Goal: Feedback & Contribution: Submit feedback/report problem

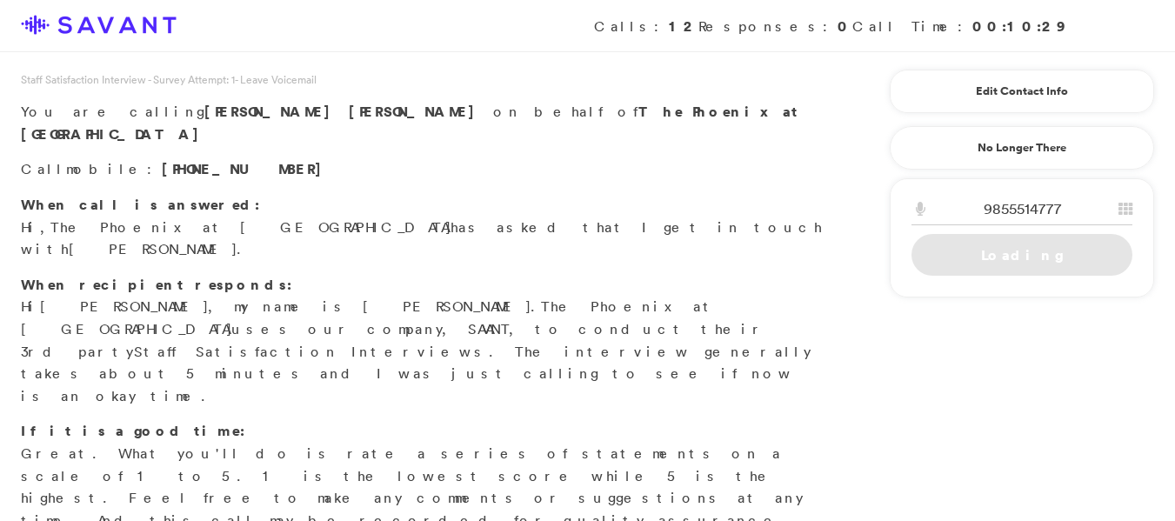
scroll to position [172, 0]
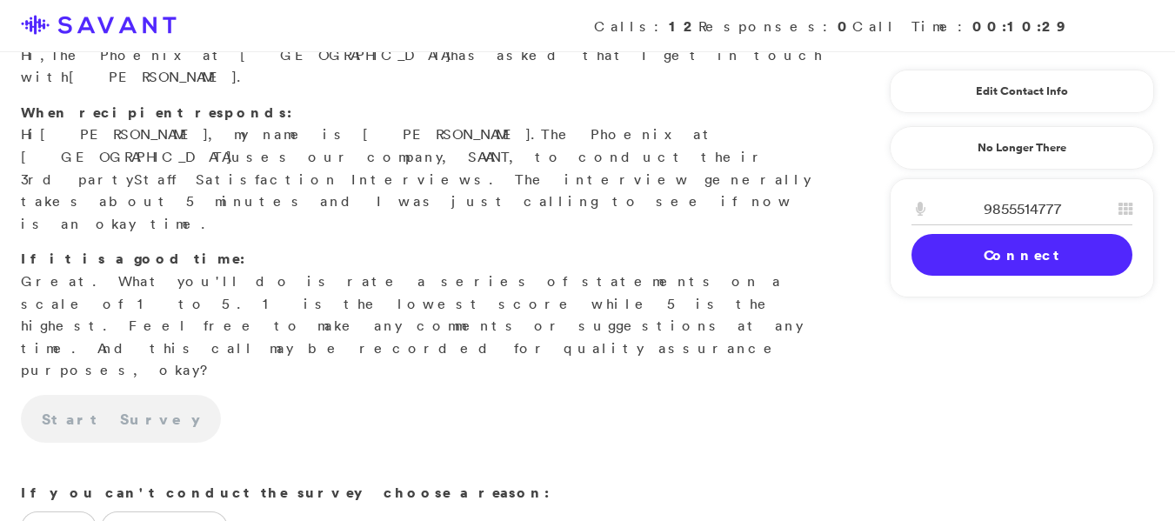
click at [1028, 262] on link "Connect" at bounding box center [1022, 255] width 221 height 42
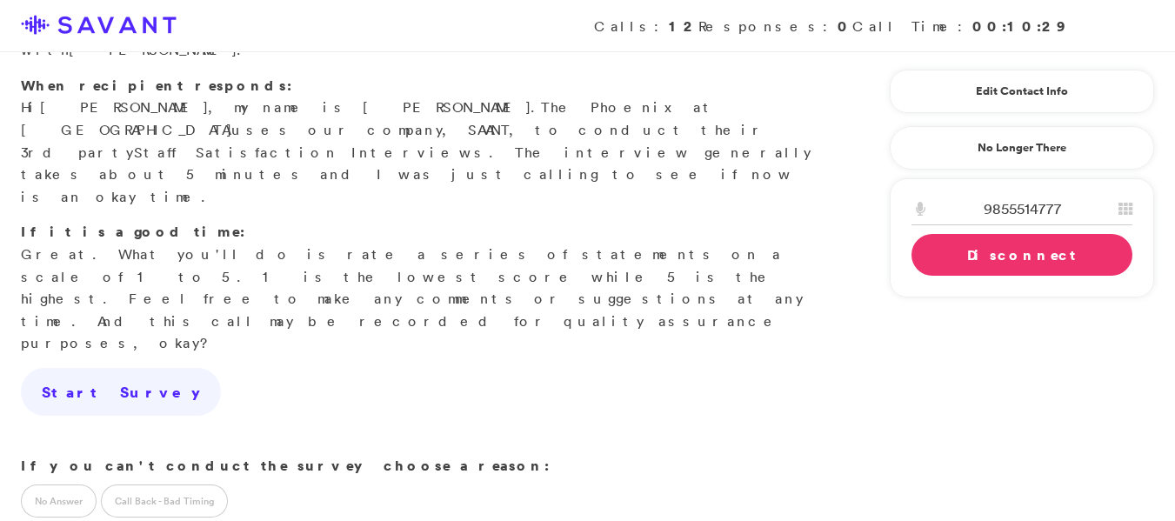
scroll to position [201, 0]
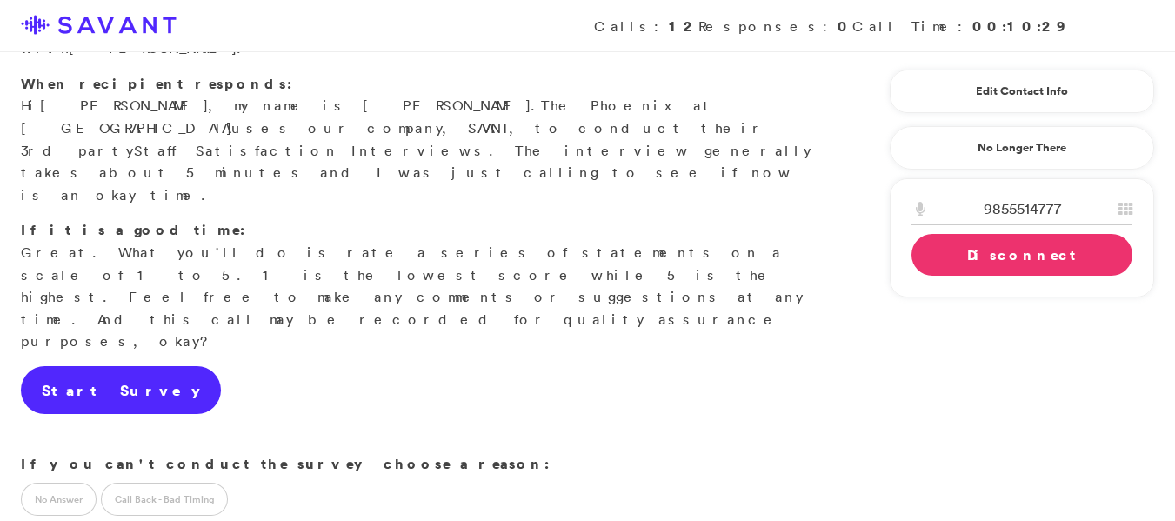
click at [83, 366] on link "Start Survey" at bounding box center [121, 390] width 200 height 49
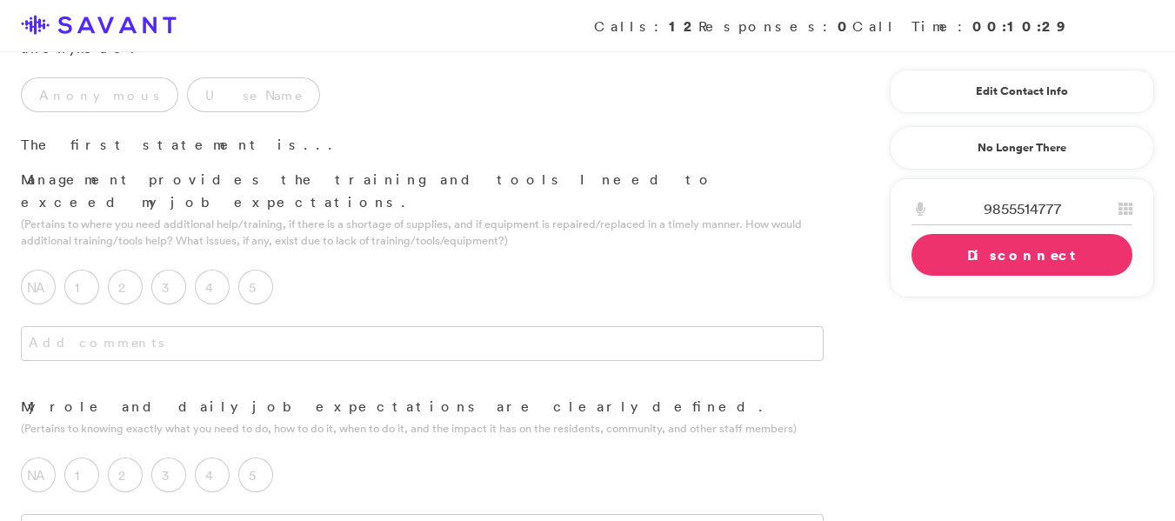
scroll to position [0, 0]
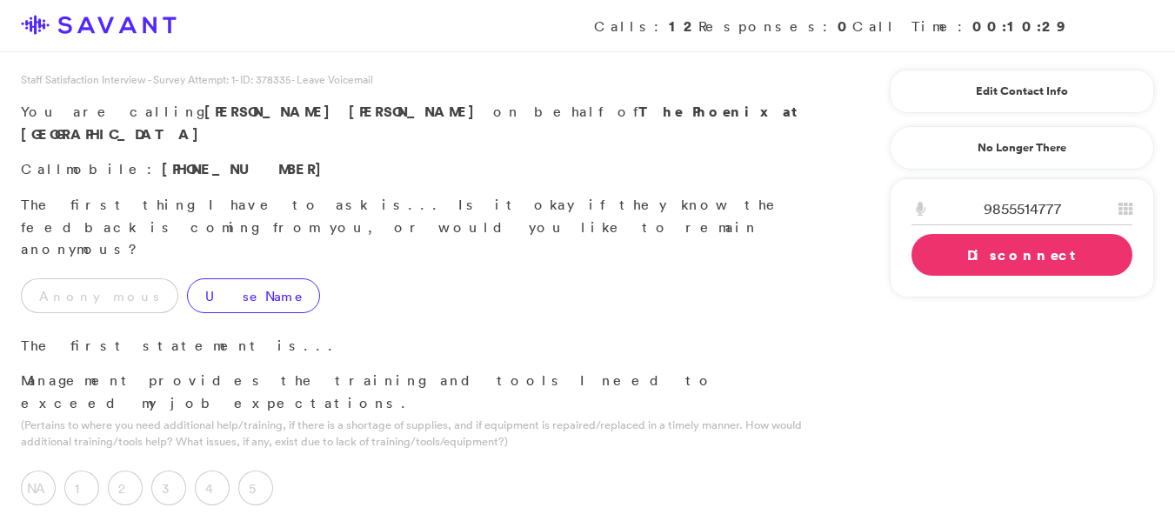
click at [191, 278] on label "Use Name" at bounding box center [253, 295] width 133 height 35
click at [252, 471] on div "5" at bounding box center [260, 493] width 44 height 44
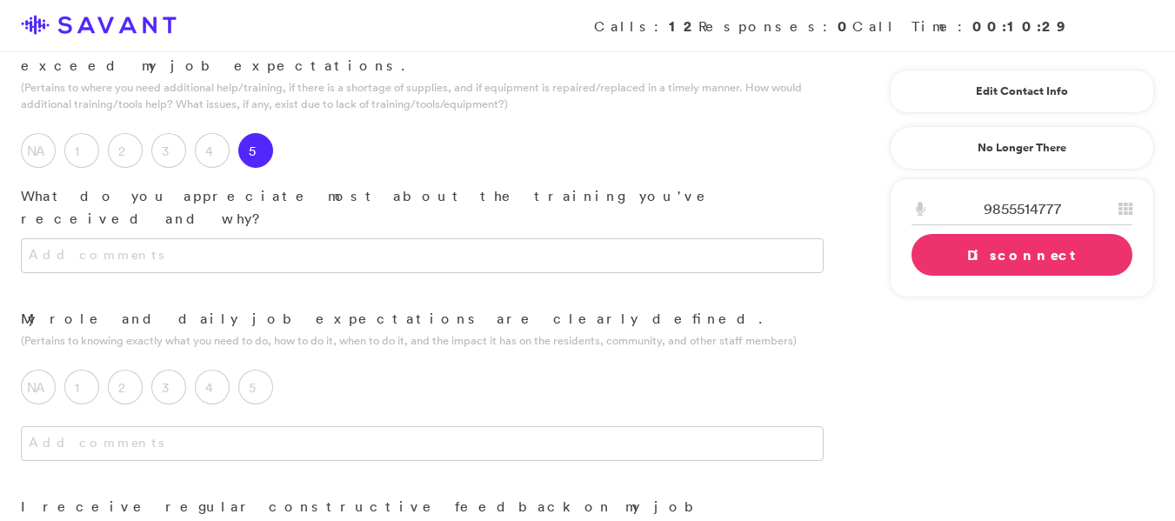
scroll to position [342, 0]
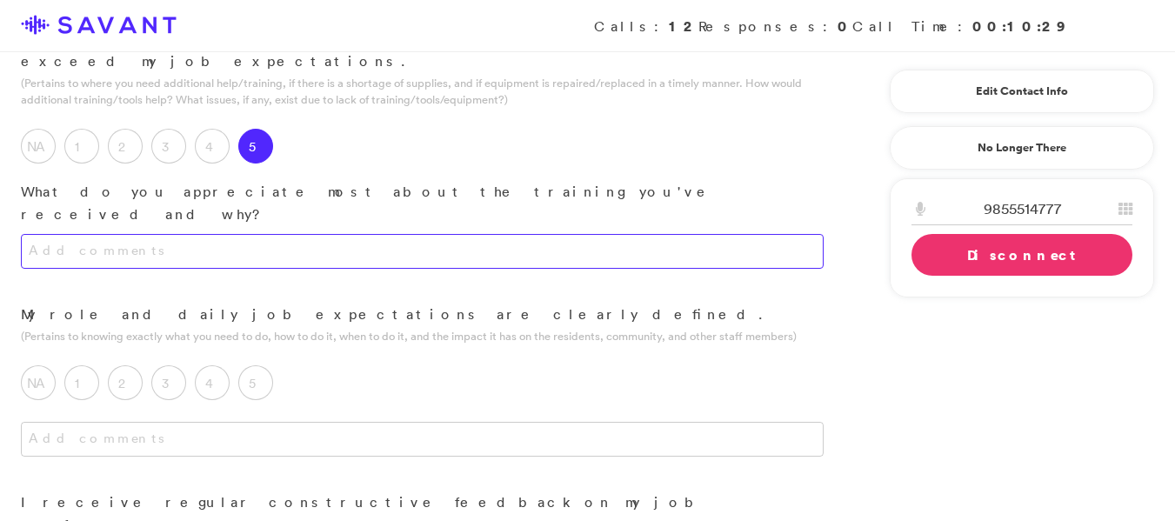
click at [348, 234] on textarea at bounding box center [422, 251] width 803 height 35
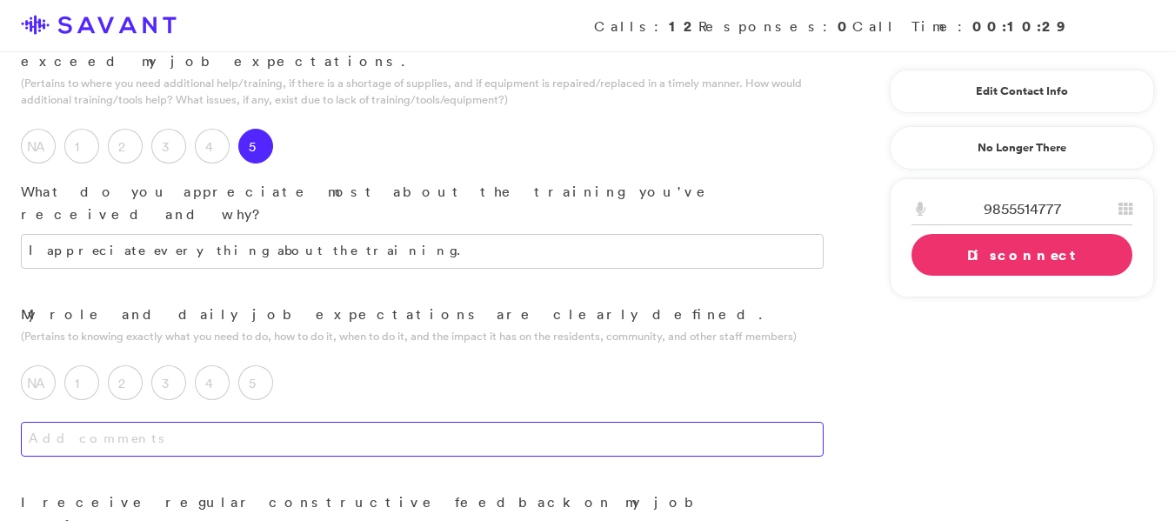
click at [128, 422] on textarea at bounding box center [422, 439] width 803 height 35
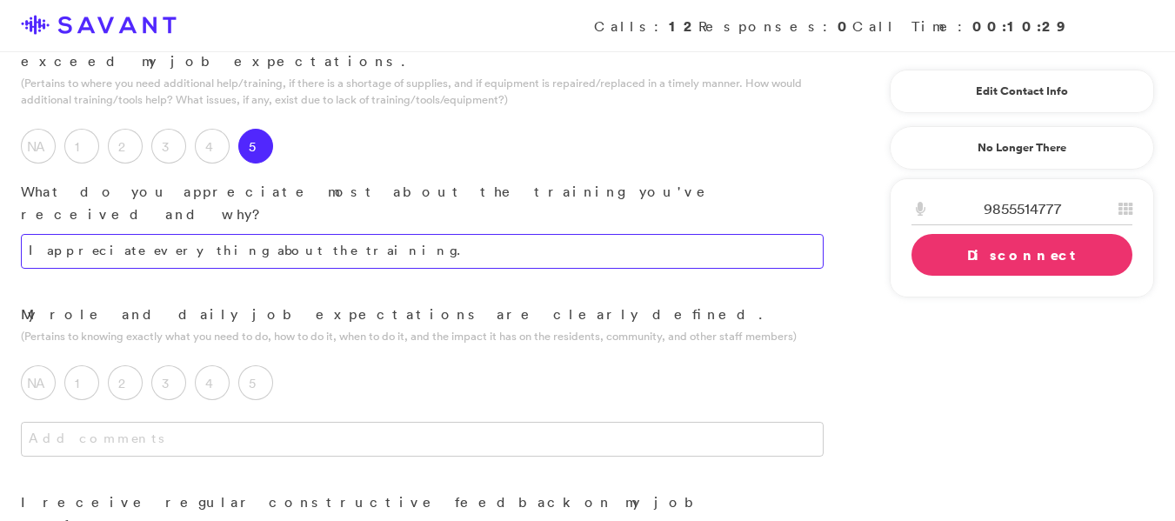
click at [357, 234] on textarea "I appreciate everything about the training." at bounding box center [422, 251] width 803 height 35
click at [485, 234] on textarea "I appreciate everything about the training.They train you reall well." at bounding box center [422, 251] width 803 height 35
type textarea "I value the comprehensive nature of the training program; the instruction is qu…"
click at [267, 365] on label "5" at bounding box center [255, 382] width 35 height 35
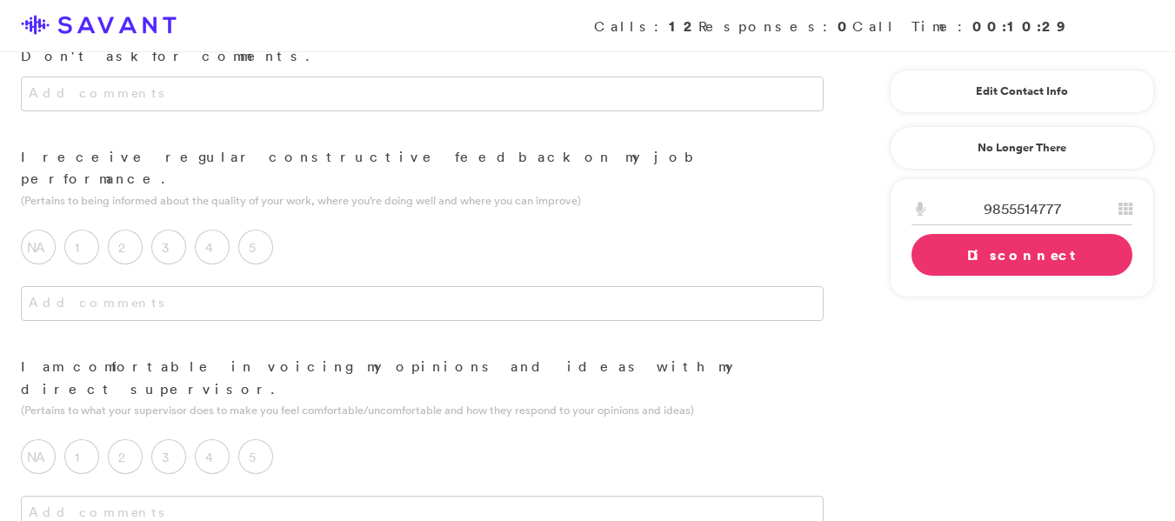
scroll to position [558, 0]
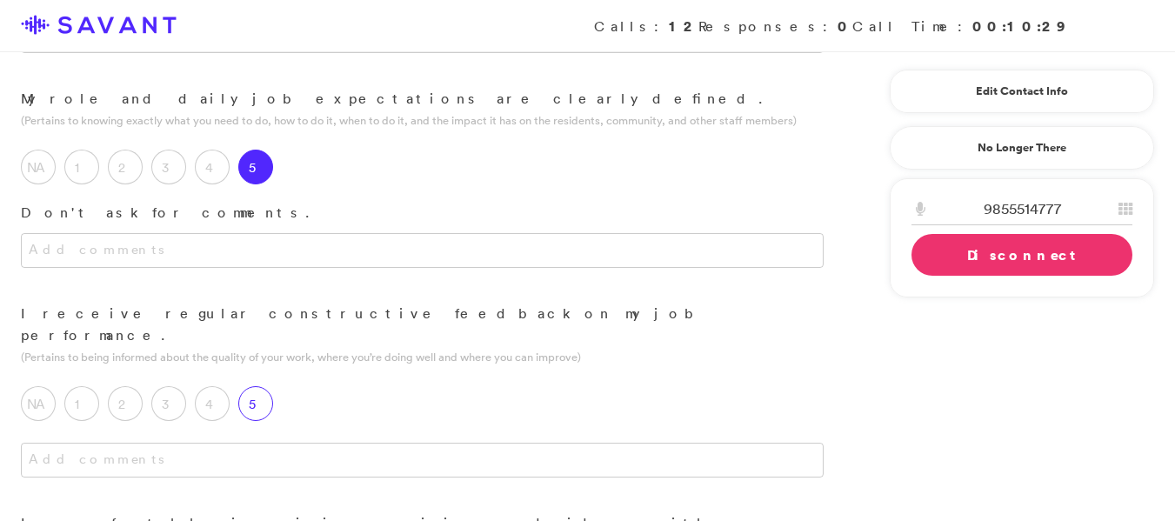
click at [258, 386] on label "5" at bounding box center [255, 403] width 35 height 35
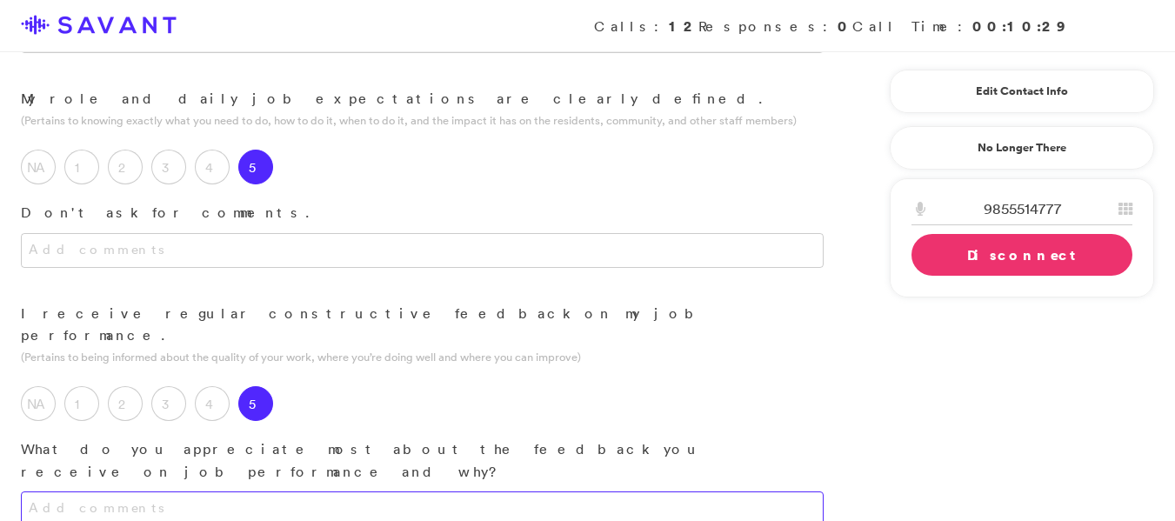
click at [75, 492] on textarea at bounding box center [422, 509] width 803 height 35
click at [388, 492] on textarea "I appreciate all the feedback when they give it to me> I love it" at bounding box center [422, 509] width 803 height 35
type textarea "I value the feedback I receive and find it very helpful."
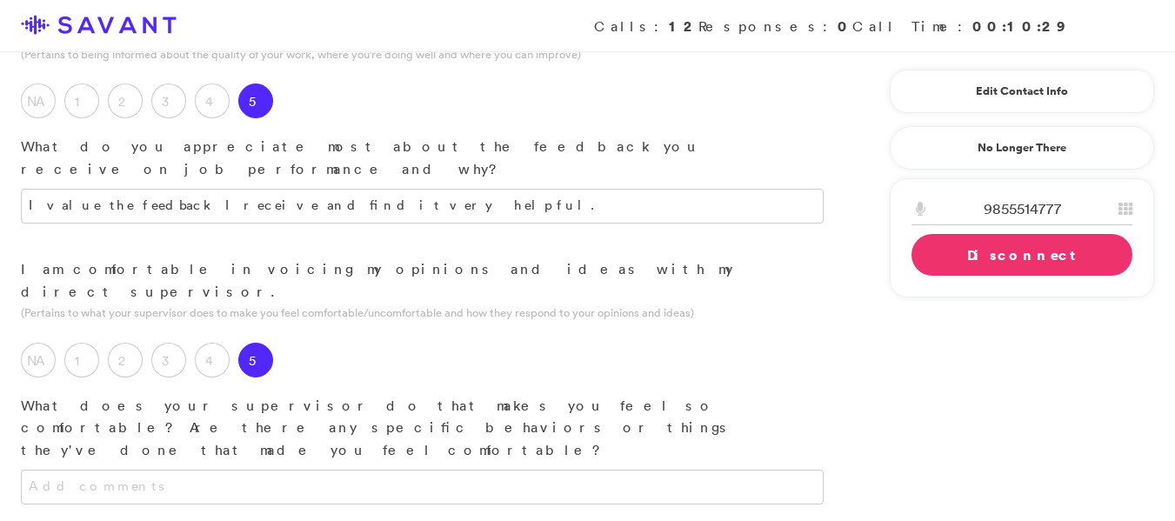
scroll to position [870, 0]
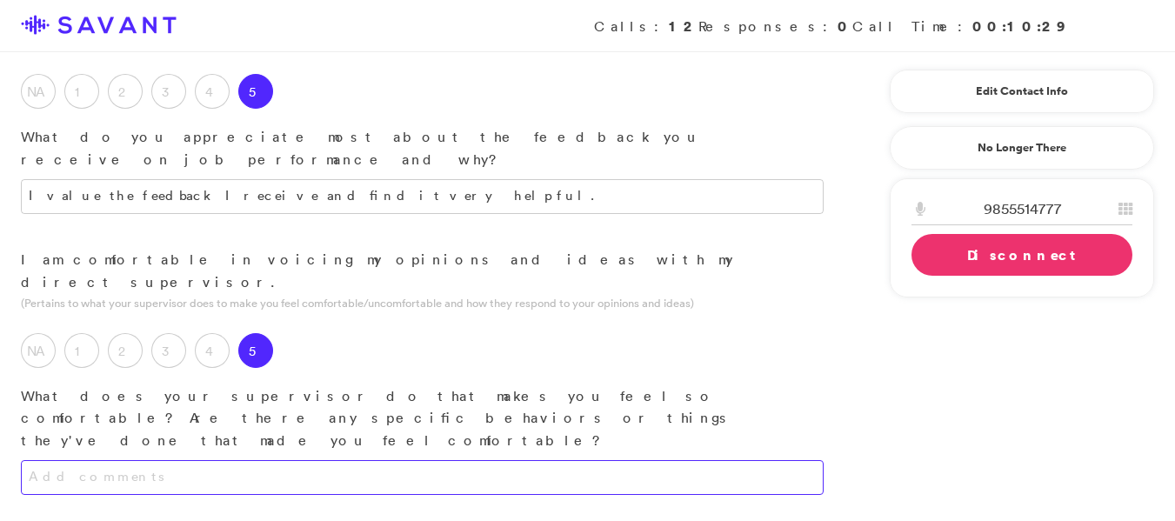
click at [583, 460] on textarea at bounding box center [422, 477] width 803 height 35
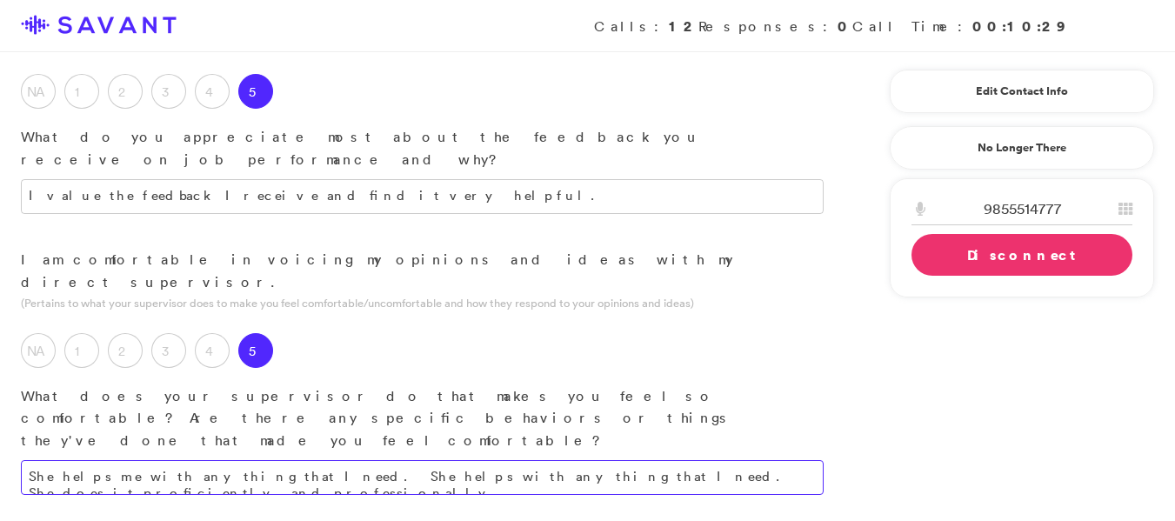
click at [727, 460] on textarea "She helps me with anything that I need. She helps with anything that I need. Sh…" at bounding box center [422, 477] width 803 height 35
click at [147, 460] on textarea "She readily assists with my needs, demonstrating proficiency and professionalis…" at bounding box center [422, 477] width 803 height 35
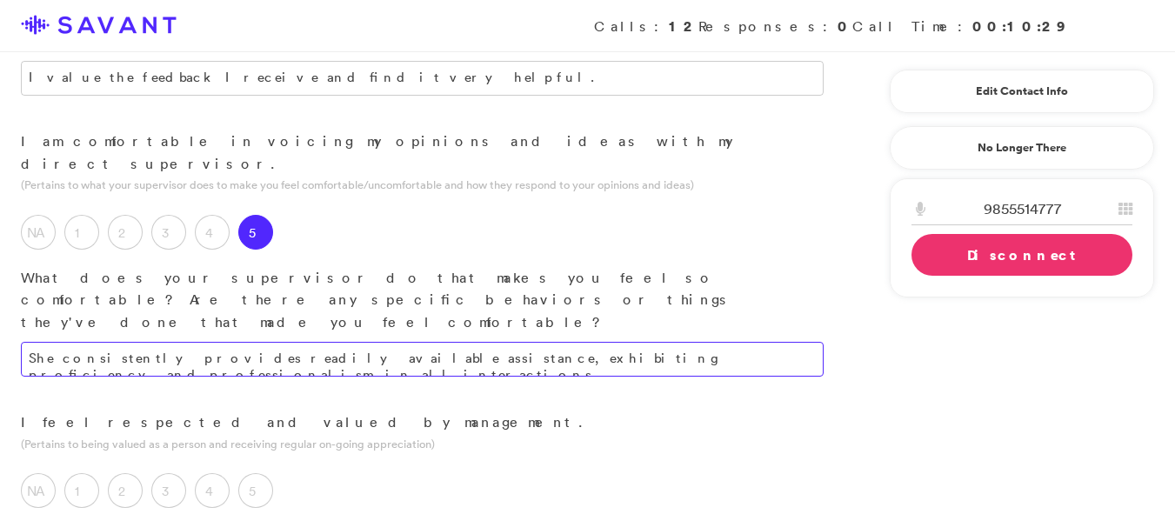
scroll to position [1002, 0]
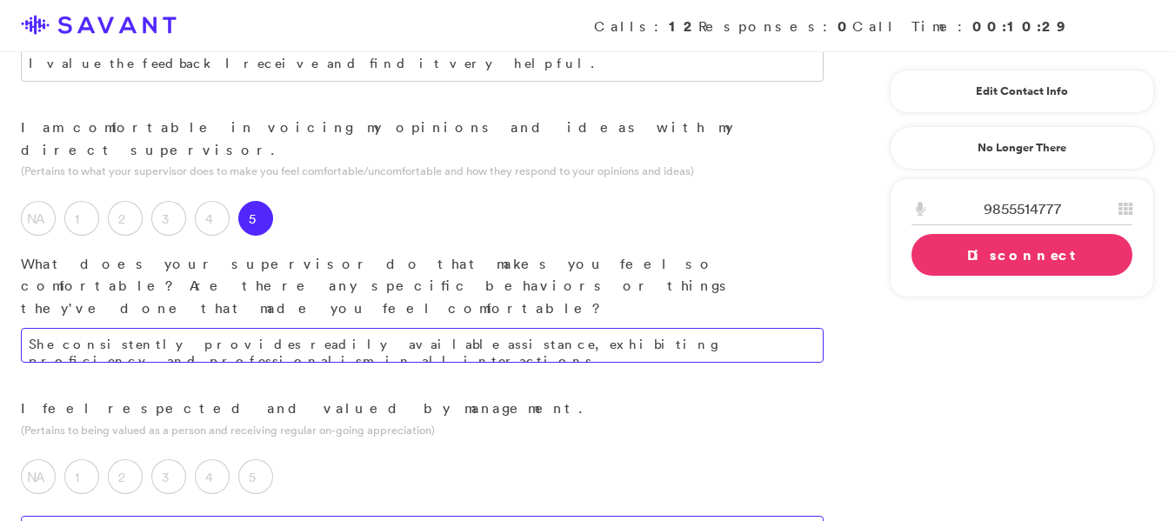
type textarea "She consistently provides readily available assistance, exhibiting proficiency …"
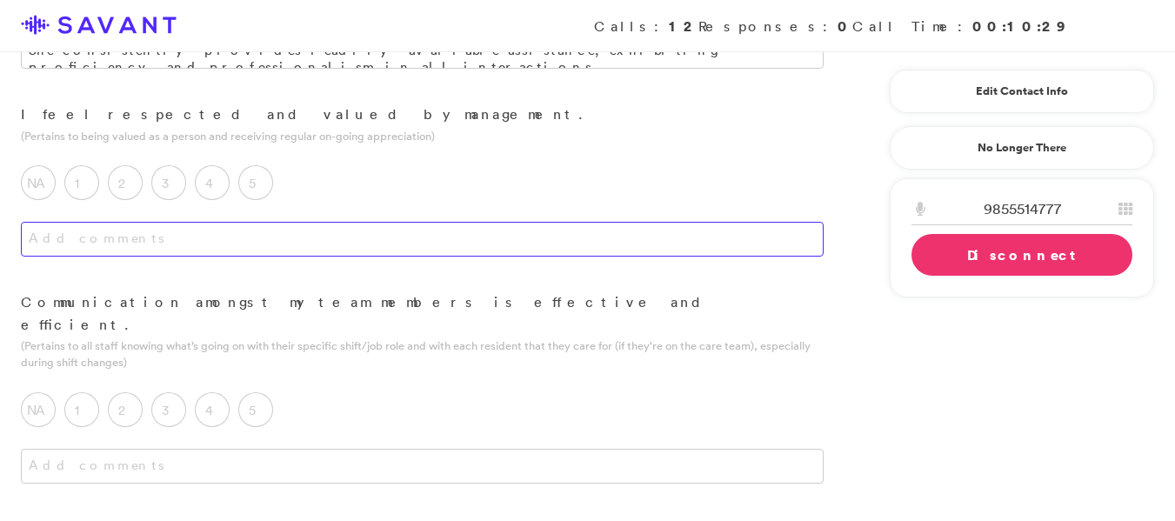
scroll to position [1282, 0]
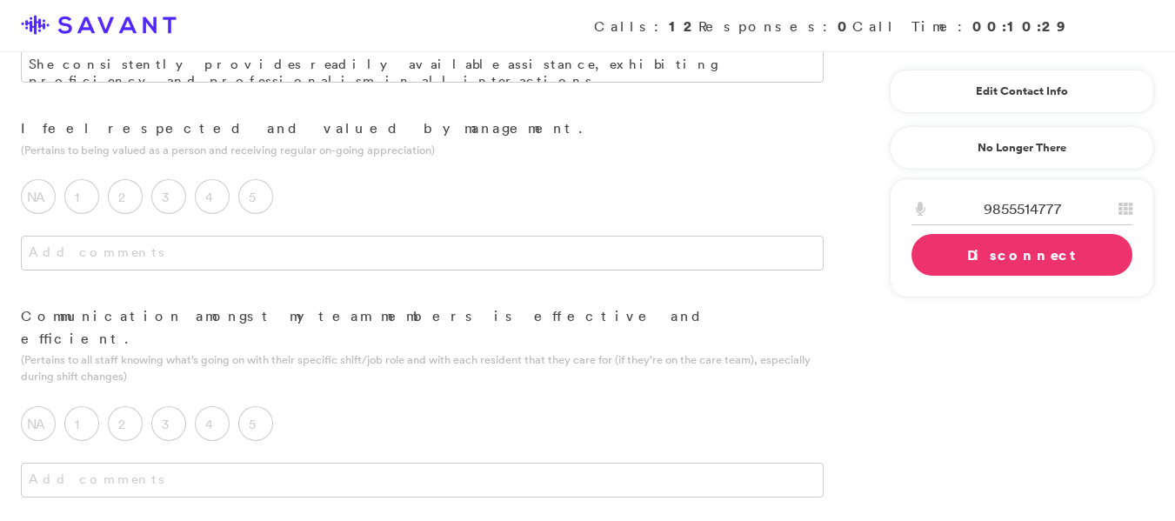
click at [962, 255] on link "Disconnect" at bounding box center [1022, 255] width 221 height 42
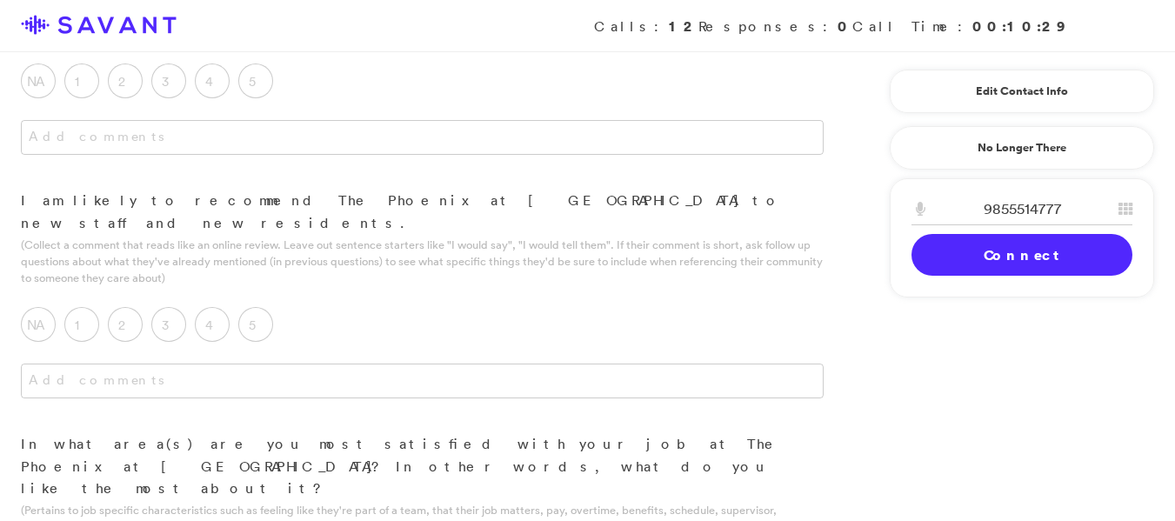
scroll to position [2144, 0]
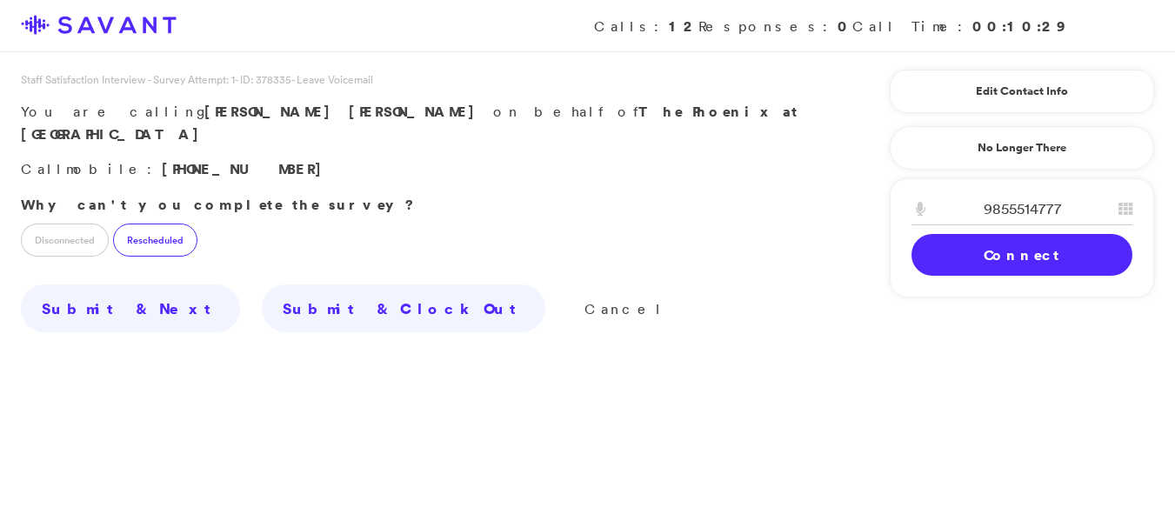
click at [149, 224] on label "Rescheduled" at bounding box center [155, 240] width 84 height 33
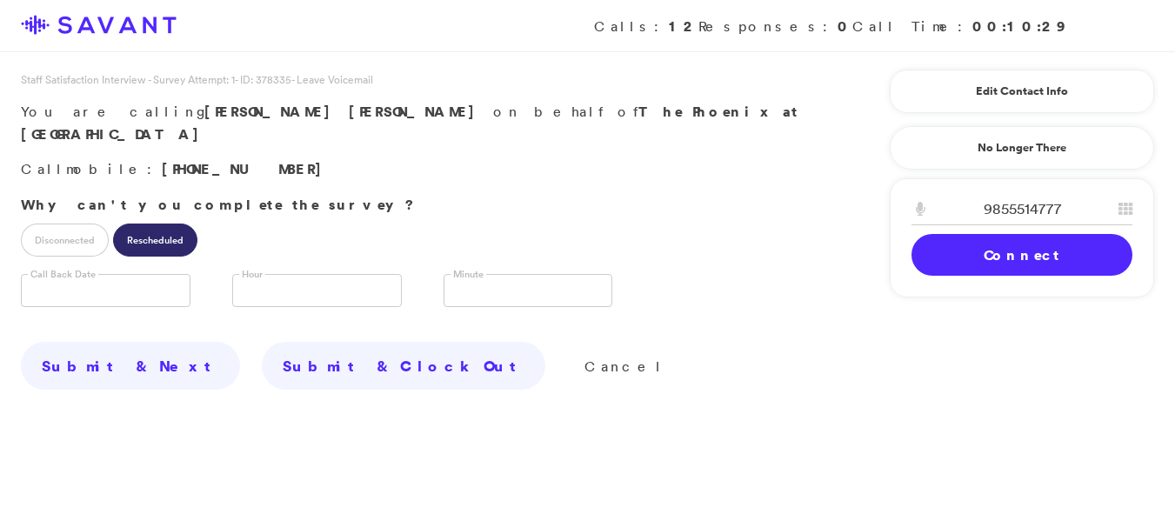
click at [123, 274] on input "text" at bounding box center [106, 290] width 170 height 33
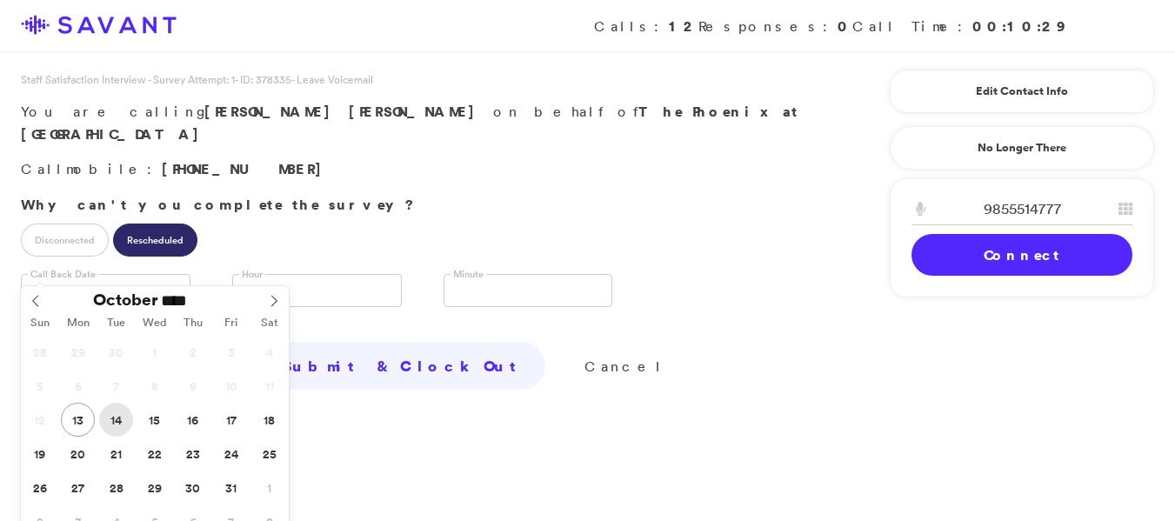
type input "**********"
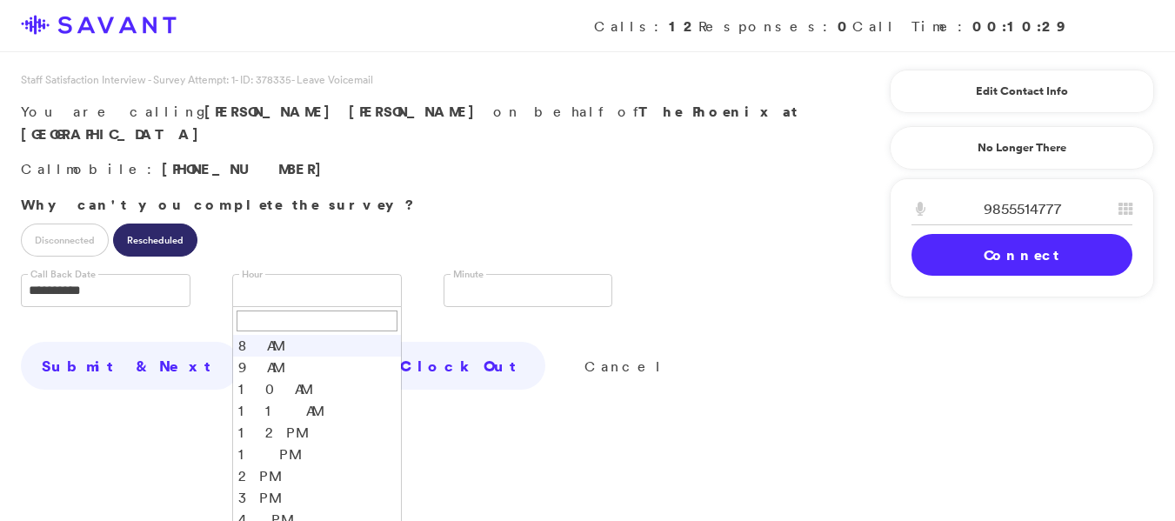
click at [249, 275] on input "text" at bounding box center [248, 291] width 16 height 33
click at [292, 422] on li "12 PM" at bounding box center [317, 433] width 168 height 22
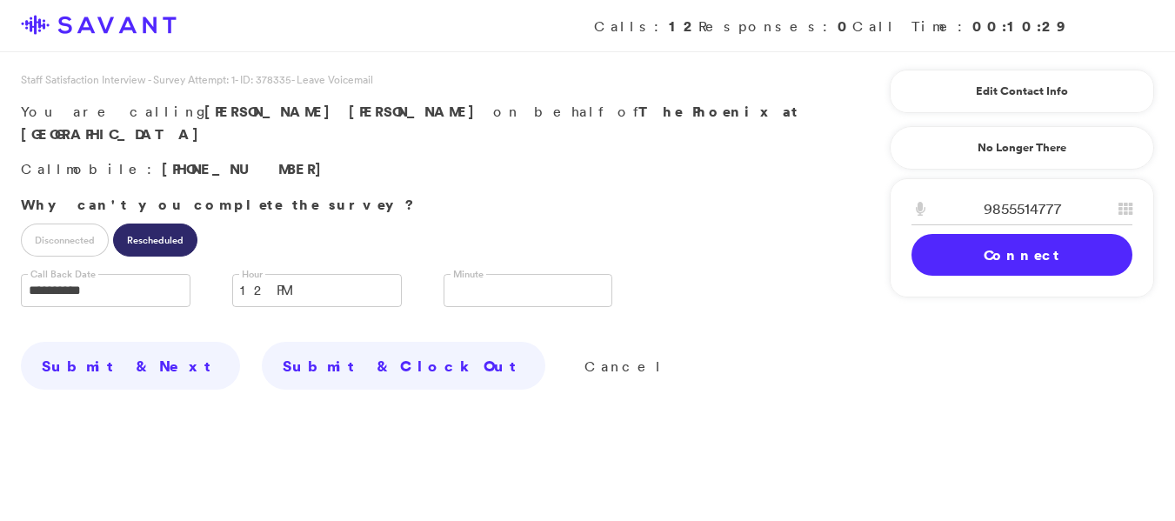
click at [450, 274] on link at bounding box center [529, 290] width 170 height 33
click at [458, 307] on li "00" at bounding box center [529, 318] width 168 height 22
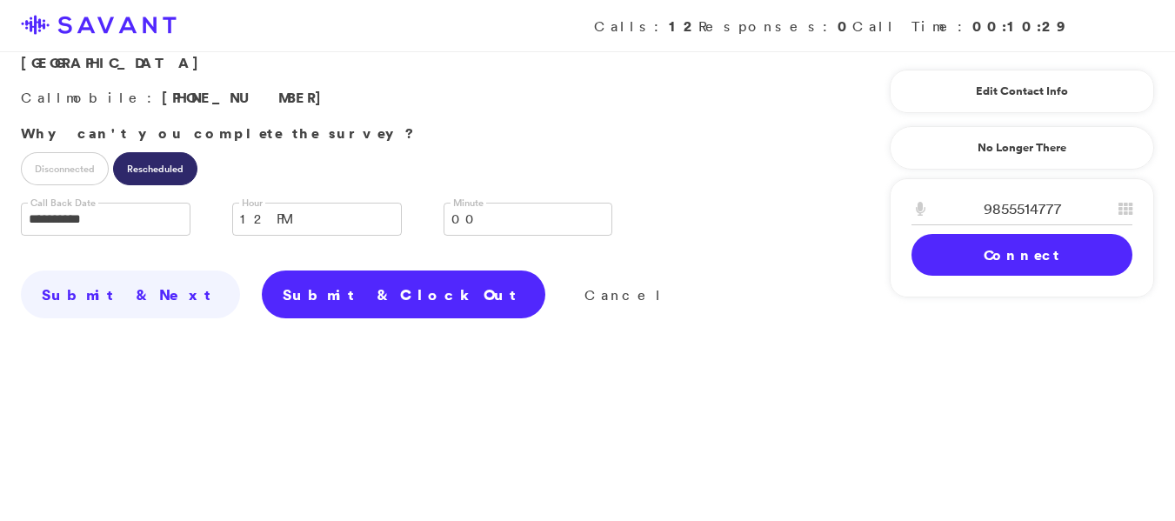
click at [279, 271] on link "Submit & Clock Out" at bounding box center [404, 295] width 284 height 49
